Goal: Transaction & Acquisition: Purchase product/service

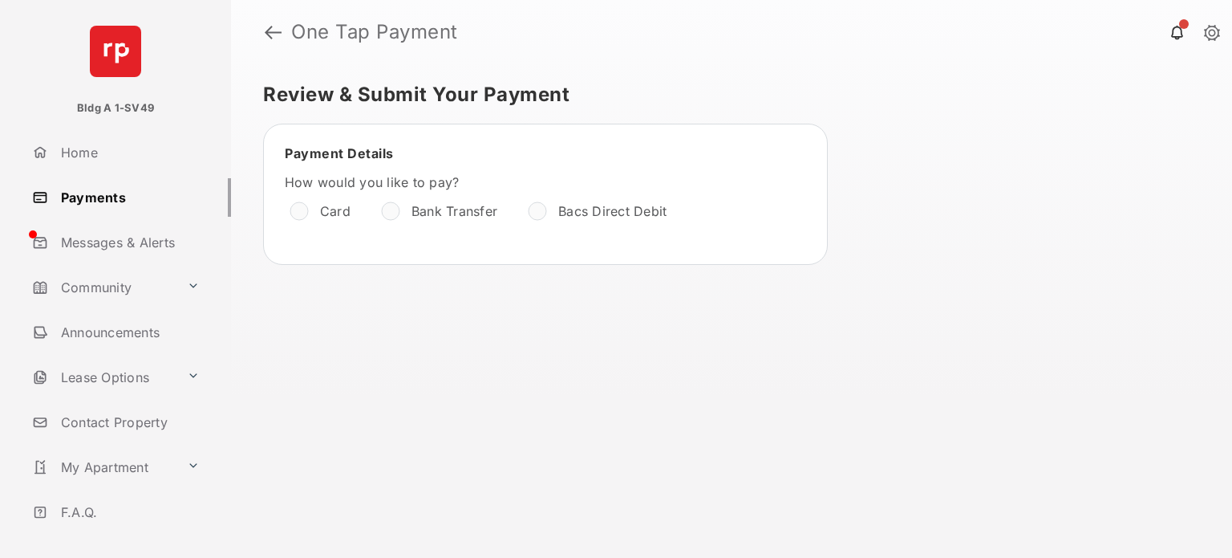
click at [75, 192] on link "Payments" at bounding box center [128, 197] width 205 height 39
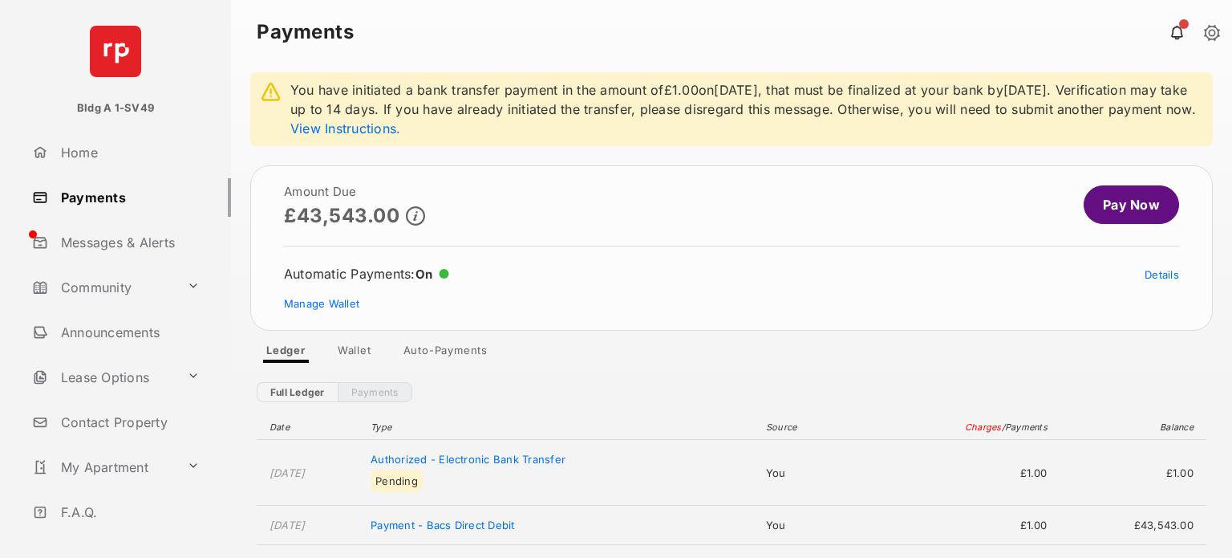
click at [1134, 224] on link "Pay Now" at bounding box center [1131, 204] width 95 height 39
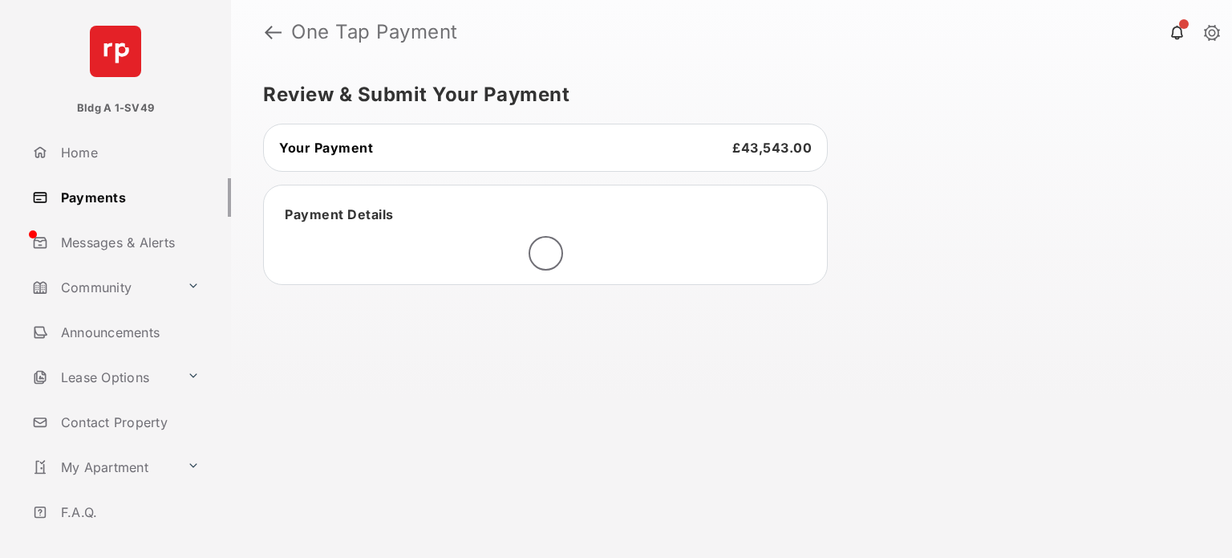
click at [71, 197] on link "Payments" at bounding box center [128, 197] width 205 height 39
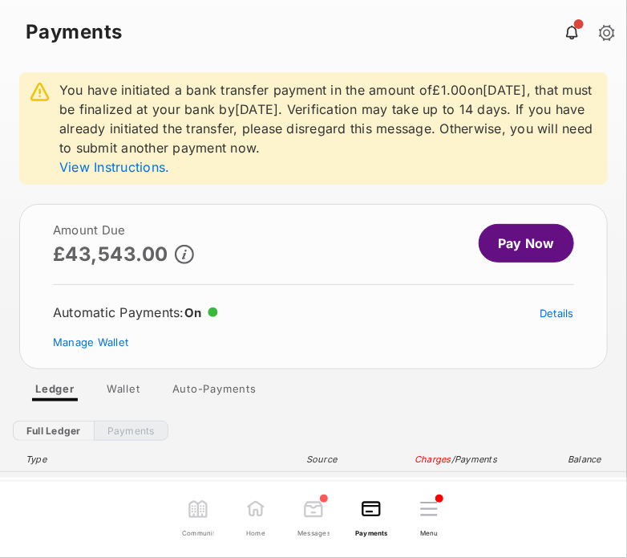
click at [527, 241] on link "Pay Now" at bounding box center [526, 243] width 95 height 39
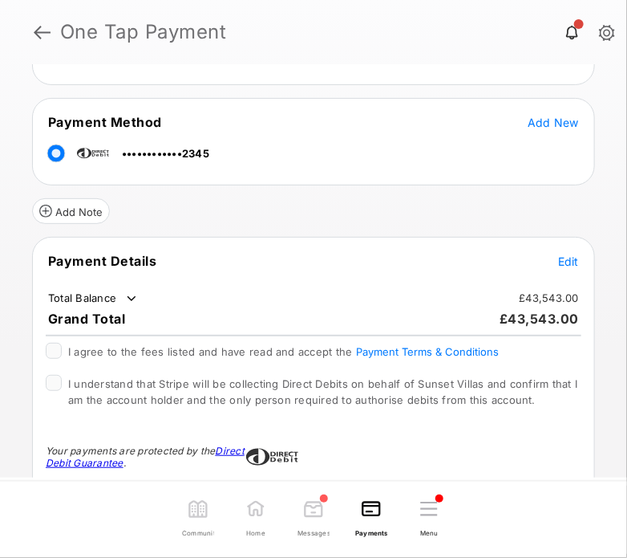
scroll to position [321, 0]
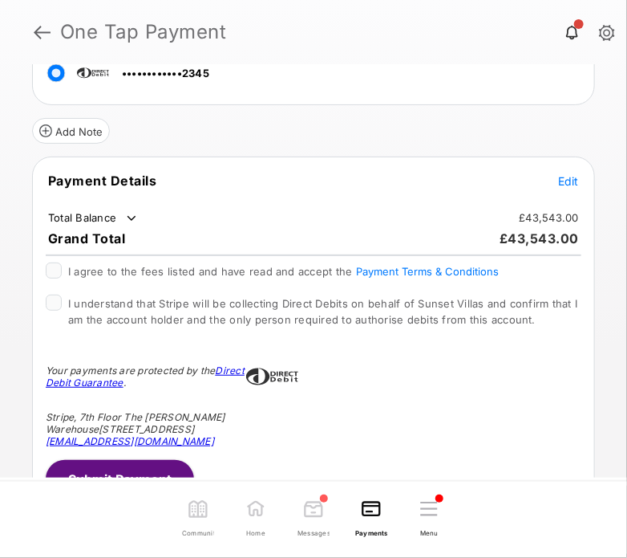
click at [564, 177] on span "Edit" at bounding box center [568, 181] width 21 height 14
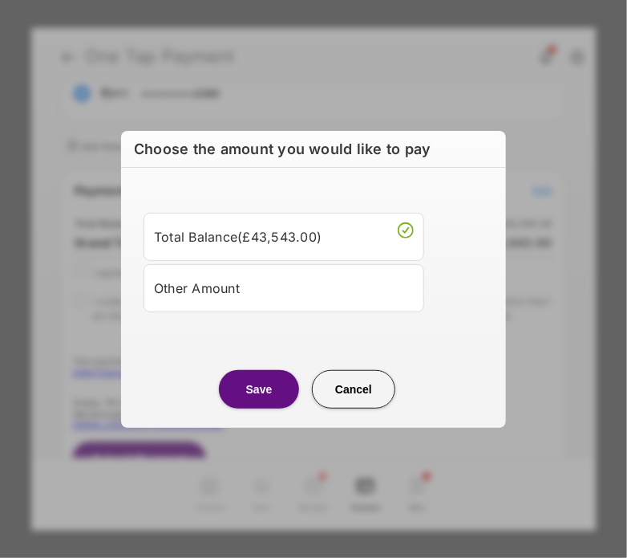
click at [316, 278] on div "Other Amount" at bounding box center [284, 287] width 260 height 27
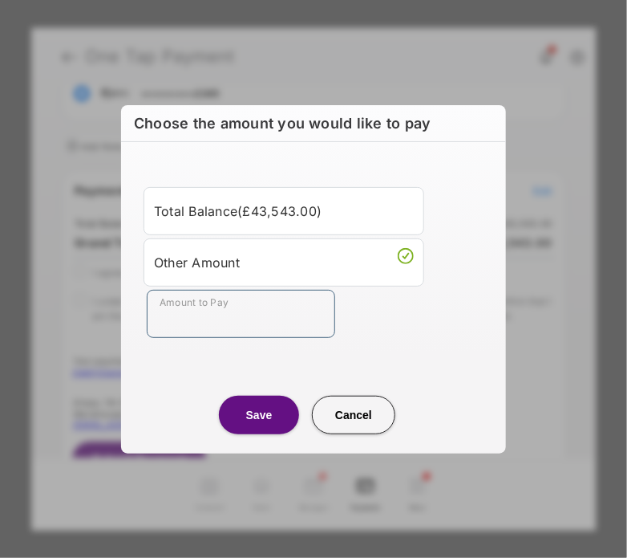
click at [227, 335] on input "Amount to Pay" at bounding box center [241, 314] width 189 height 48
type input "***"
click at [260, 428] on button "Save" at bounding box center [259, 414] width 80 height 39
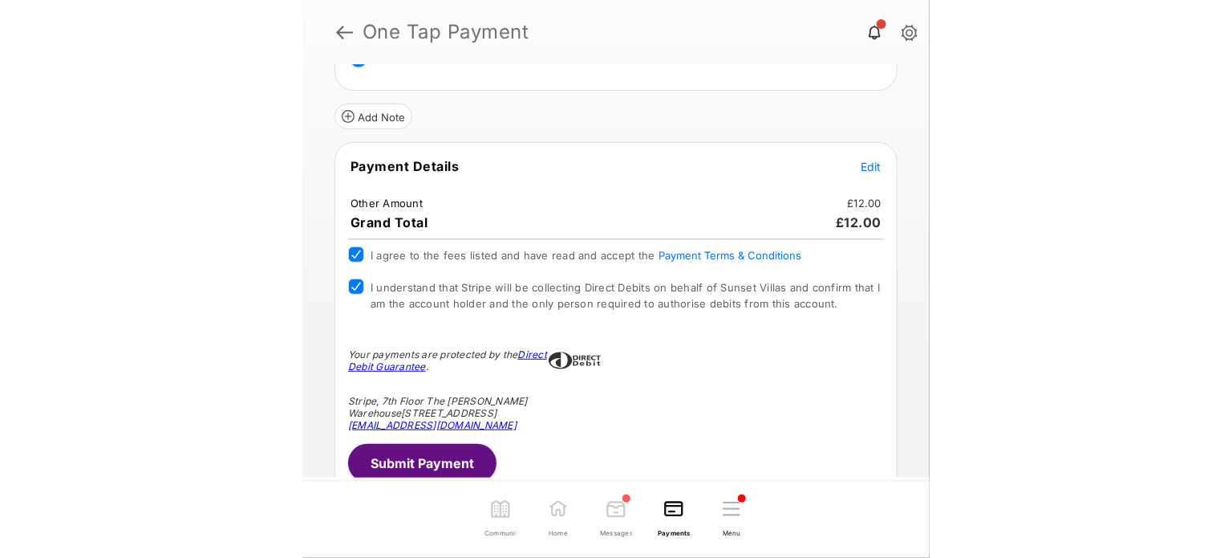
scroll to position [339, 0]
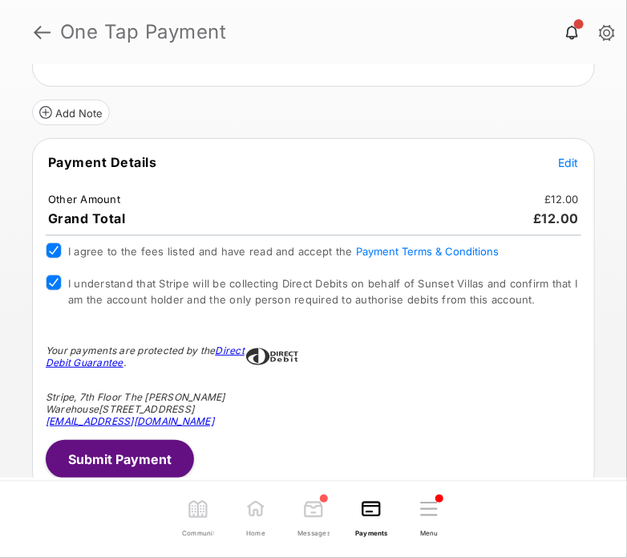
click at [157, 451] on button "Submit Payment" at bounding box center [120, 459] width 148 height 39
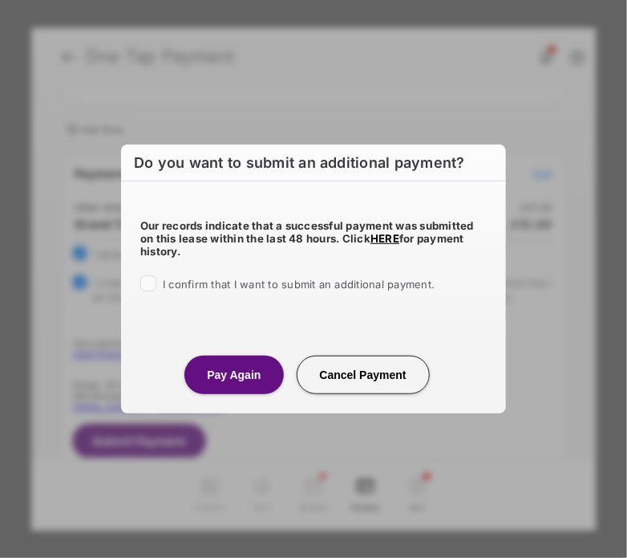
click at [157, 282] on div "I confirm that I want to submit an additional payment." at bounding box center [313, 284] width 347 height 19
click at [238, 368] on button "Pay Again" at bounding box center [234, 374] width 99 height 39
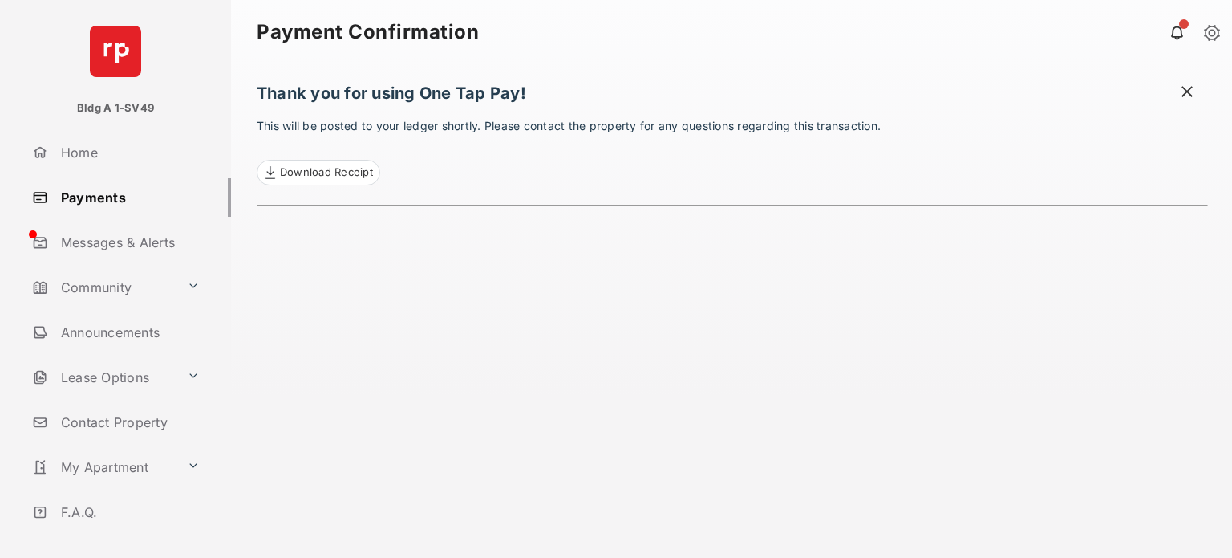
click at [1186, 91] on span at bounding box center [1187, 93] width 16 height 20
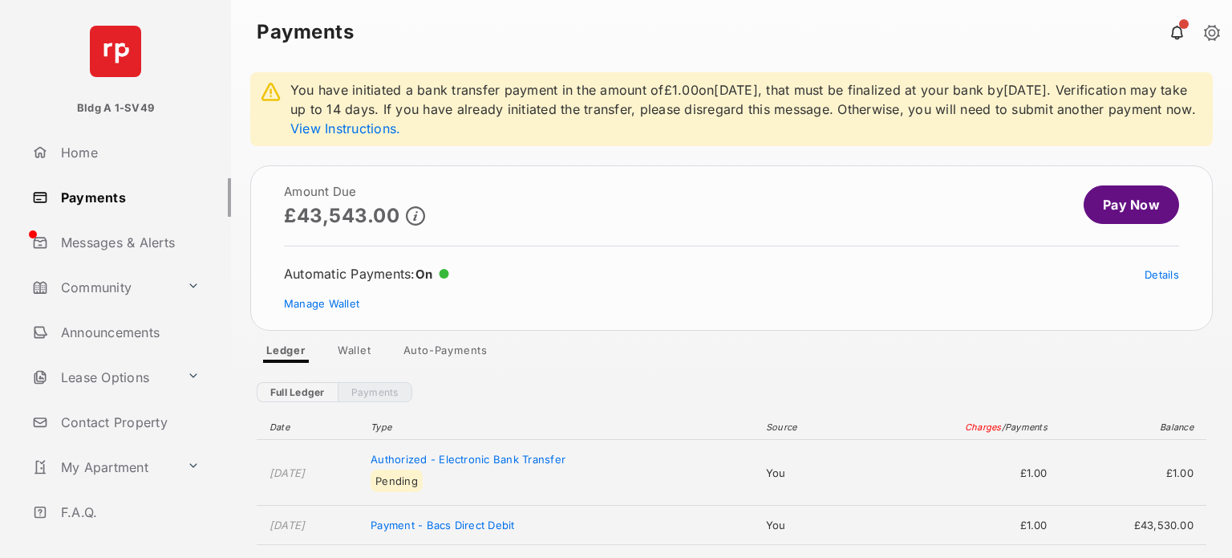
click at [81, 194] on link "Payments" at bounding box center [128, 197] width 205 height 39
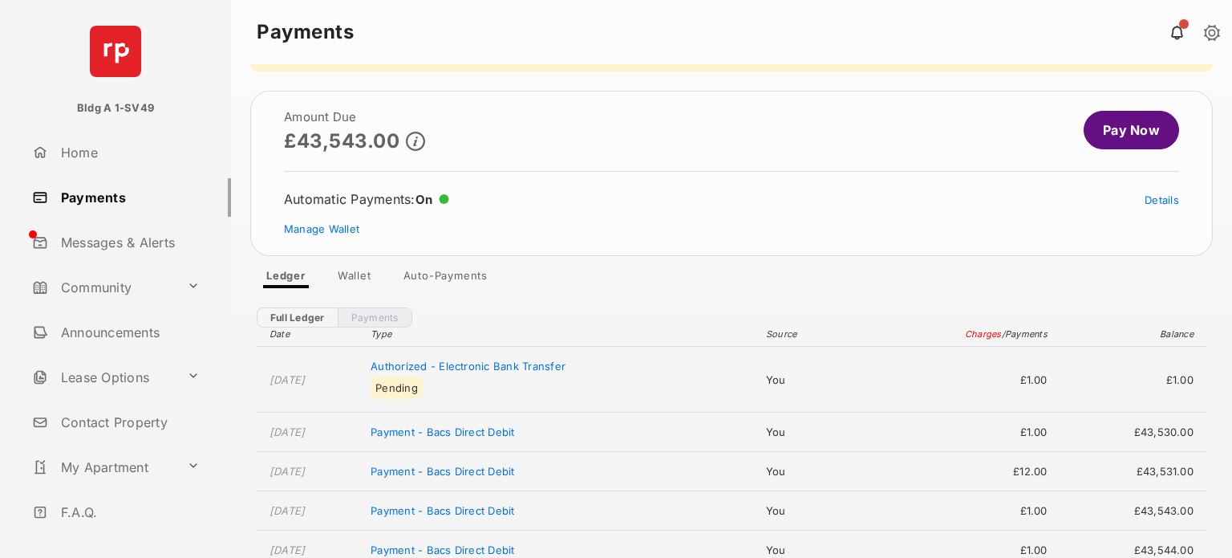
scroll to position [160, 0]
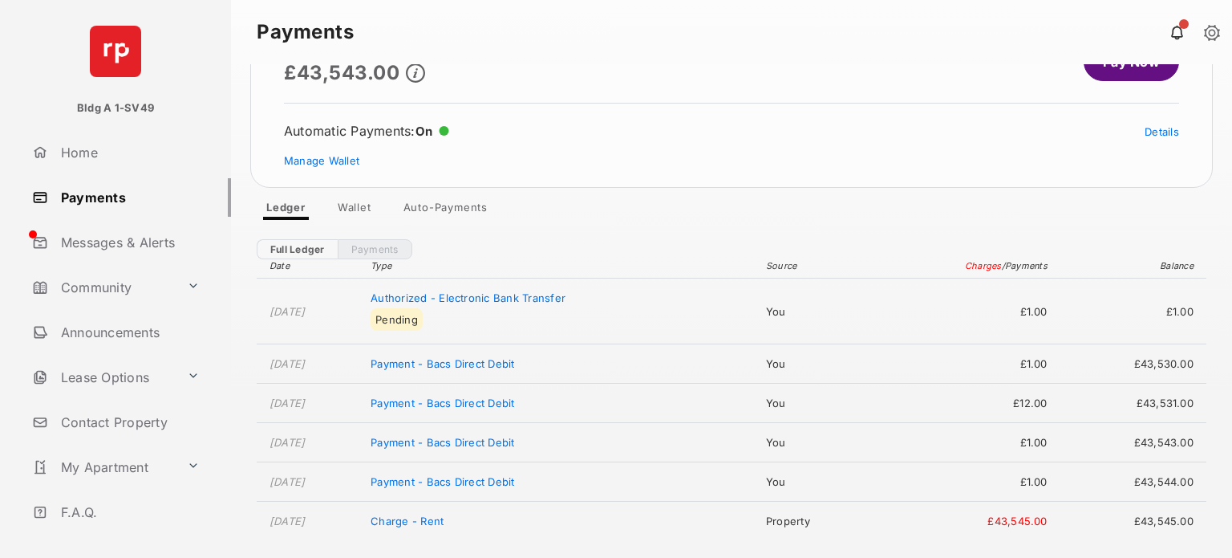
click at [291, 200] on span "You have initiated a bank transfer payment in the amount of £1.00 on [DATE] , t…" at bounding box center [731, 74] width 963 height 290
click at [292, 204] on link "Ledger" at bounding box center [286, 210] width 65 height 19
click at [99, 201] on link "Payments" at bounding box center [128, 197] width 205 height 39
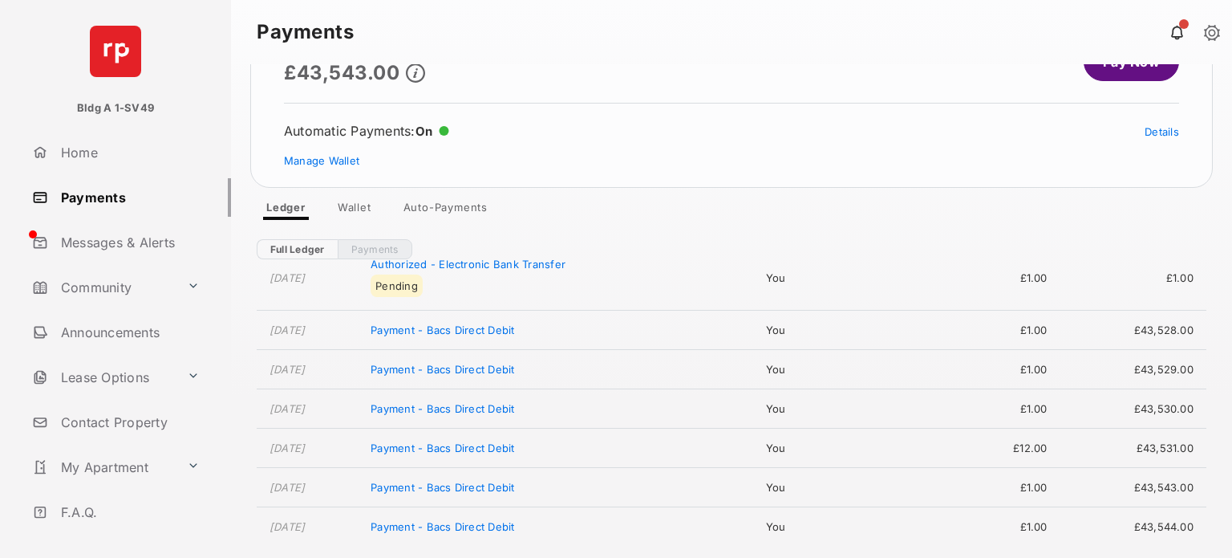
scroll to position [80, 0]
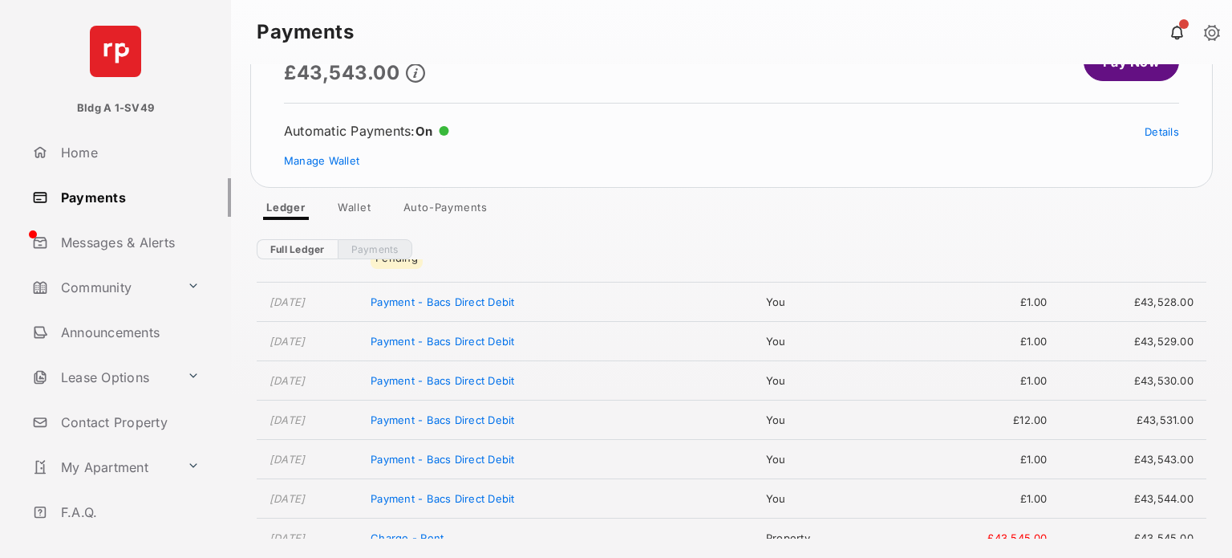
click at [306, 457] on time "[DATE]" at bounding box center [288, 458] width 36 height 13
click at [306, 423] on time "[DATE]" at bounding box center [288, 419] width 36 height 13
click at [306, 381] on time "[DATE]" at bounding box center [288, 380] width 36 height 13
click at [296, 335] on time "[DATE]" at bounding box center [288, 341] width 36 height 13
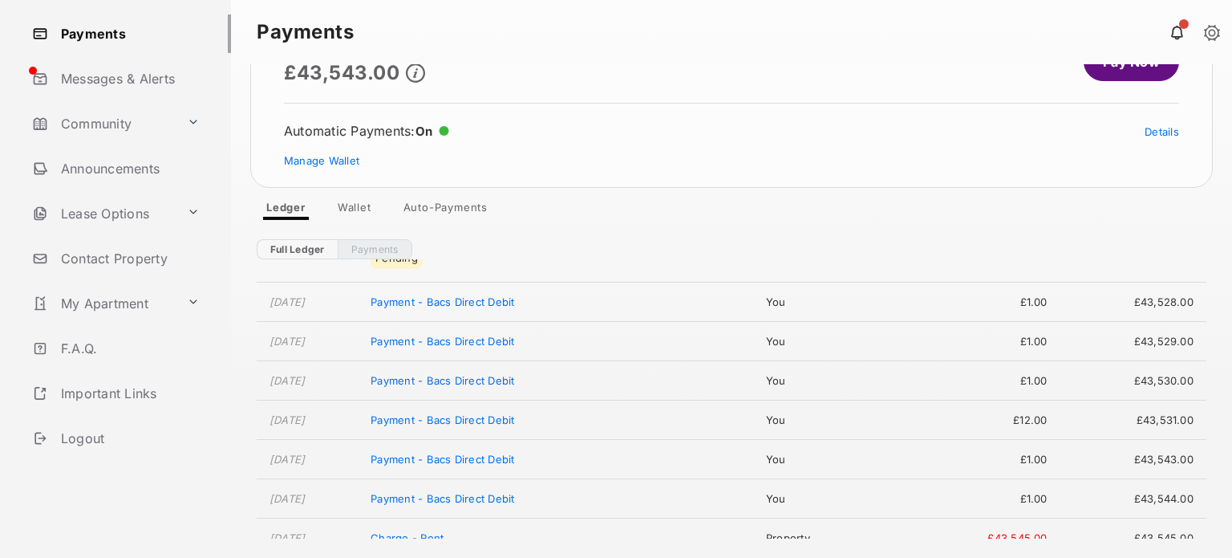
scroll to position [165, 0]
click at [87, 439] on link "Logout" at bounding box center [128, 436] width 205 height 39
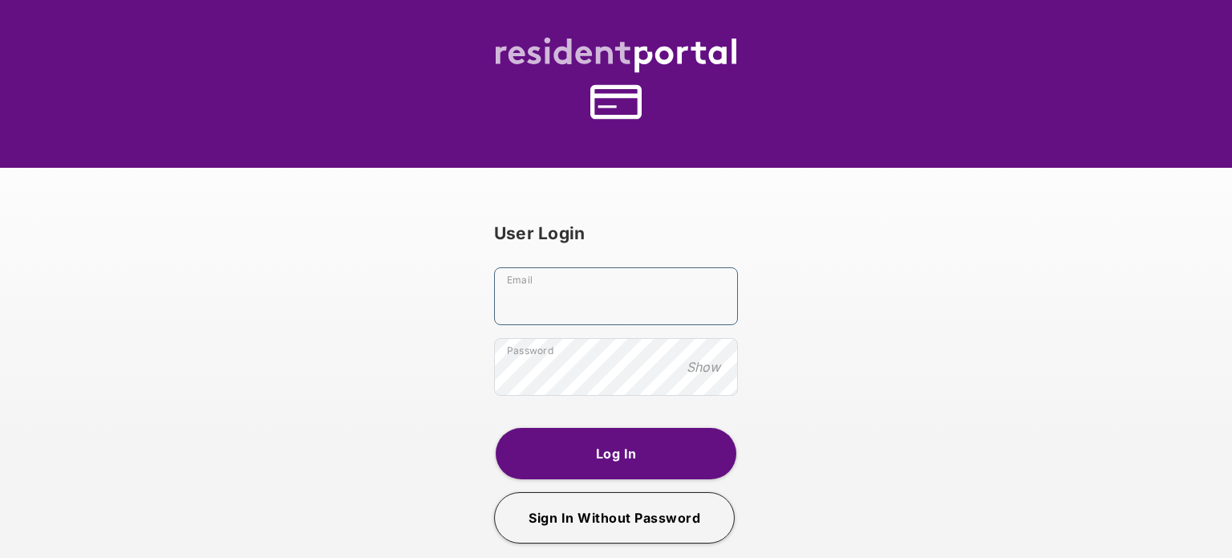
click at [579, 302] on input "Email" at bounding box center [616, 296] width 244 height 58
type input "**********"
click at [612, 443] on button "Log In" at bounding box center [616, 453] width 241 height 51
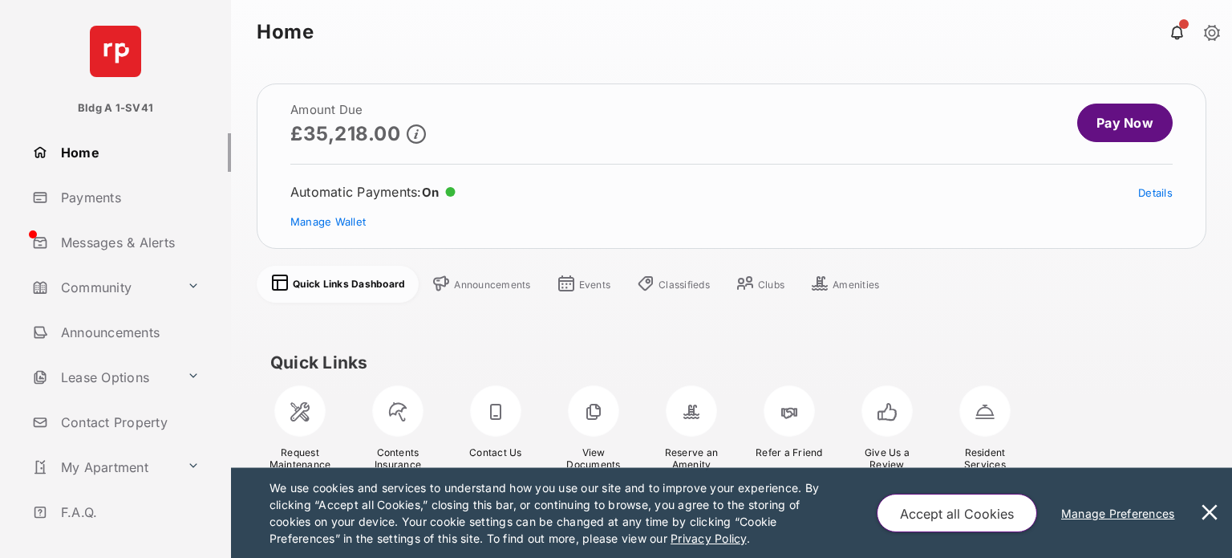
click at [1209, 509] on button at bounding box center [1210, 513] width 32 height 90
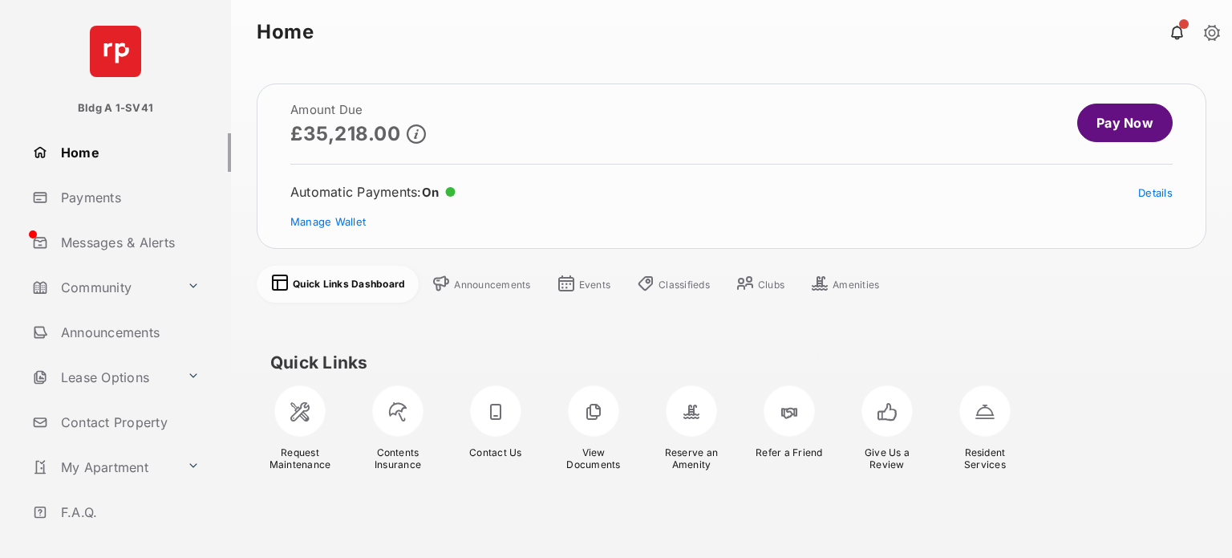
click at [106, 203] on link "Payments" at bounding box center [128, 197] width 205 height 39
